Goal: Task Accomplishment & Management: Use online tool/utility

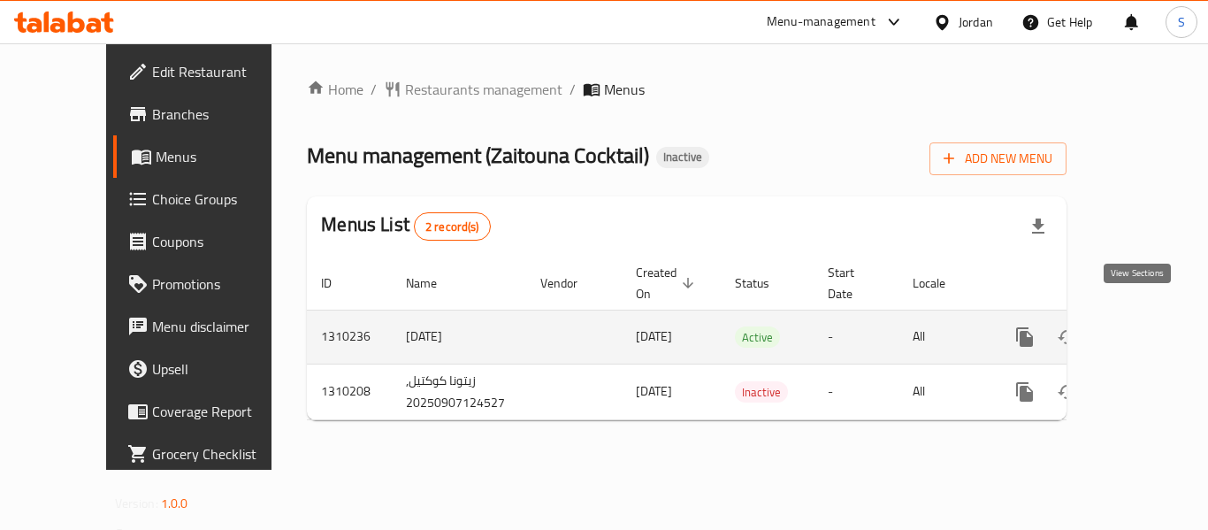
click at [1145, 326] on icon "enhanced table" at bounding box center [1152, 336] width 21 height 21
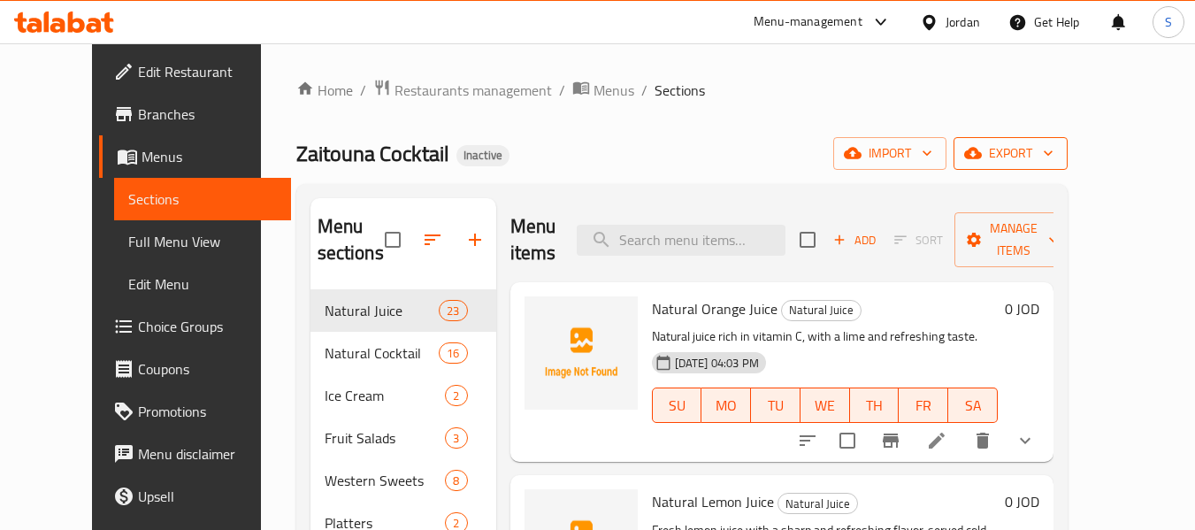
click at [1053, 154] on span "export" at bounding box center [1010, 153] width 86 height 22
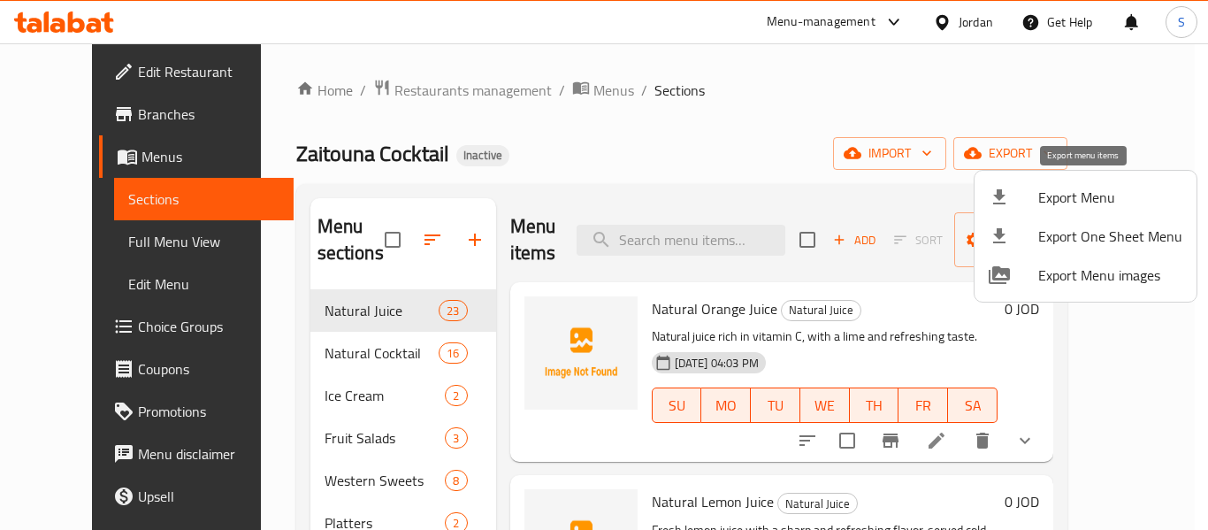
click at [1036, 213] on li "Export Menu" at bounding box center [1085, 197] width 222 height 39
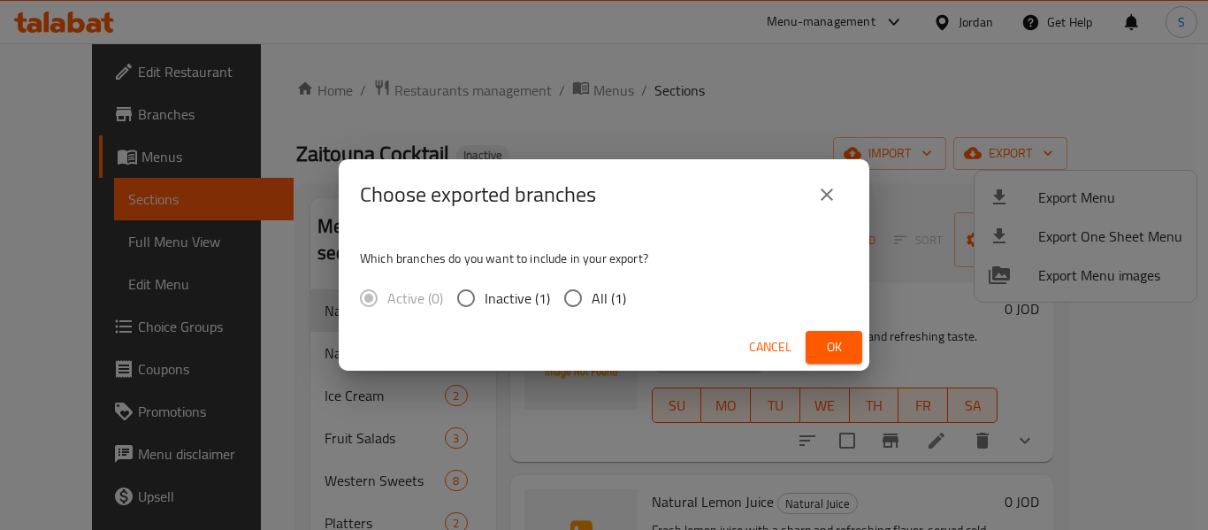
click at [567, 298] on input "All (1)" at bounding box center [572, 297] width 37 height 37
radio input "true"
click at [829, 334] on button "Ok" at bounding box center [834, 347] width 57 height 33
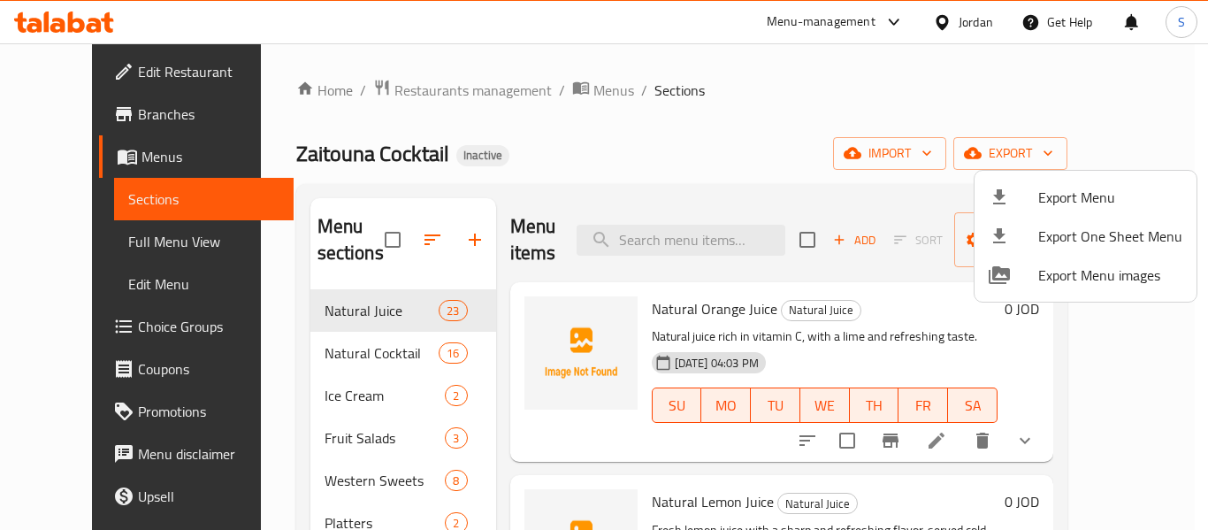
click at [664, 118] on div at bounding box center [604, 265] width 1208 height 530
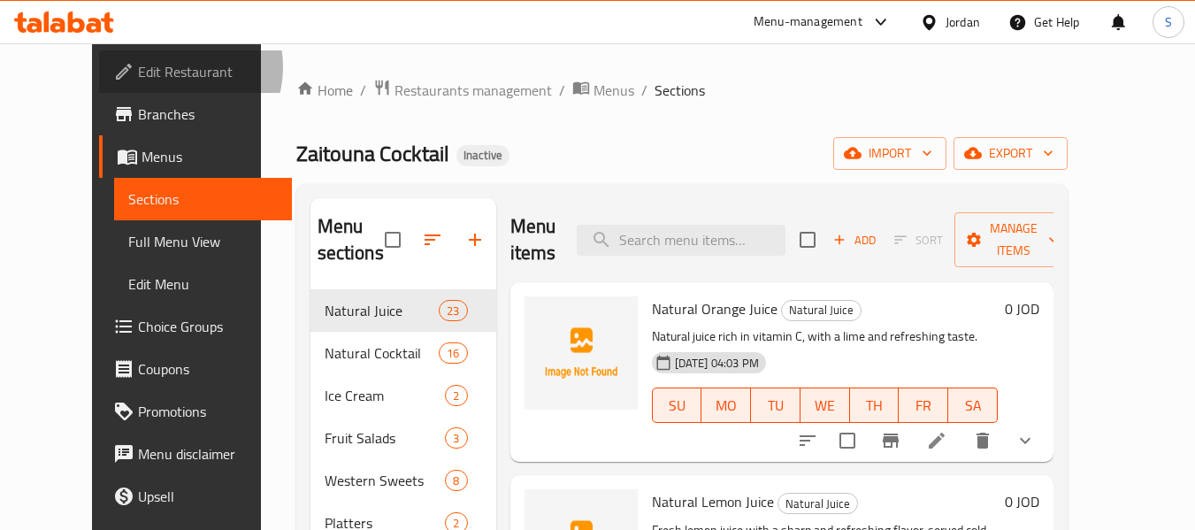
click at [138, 67] on span "Edit Restaurant" at bounding box center [208, 71] width 140 height 21
